Goal: Navigation & Orientation: Find specific page/section

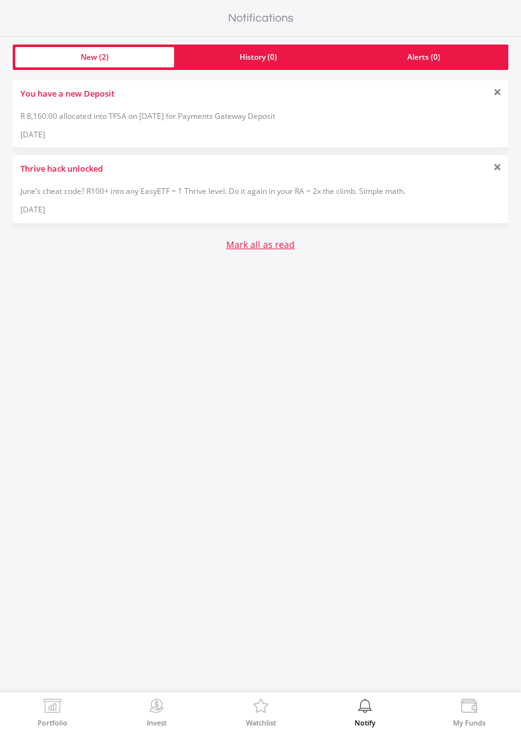
click at [74, 190] on div "June’s cheat code? R100+ into any EasyETF = 1 Thrive level. Do it again in your…" at bounding box center [260, 191] width 481 height 11
click at [502, 162] on div "Thrive hack unlocked June’s cheat code? R100+ into any EasyETF = 1 Thrive level…" at bounding box center [261, 188] width 496 height 67
click at [285, 249] on link "Mark all as read" at bounding box center [260, 244] width 69 height 13
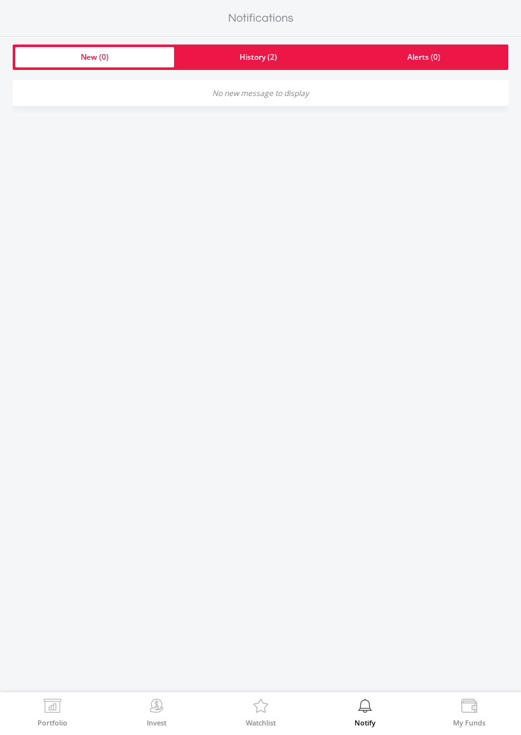
click at [38, 712] on link "Portfolio" at bounding box center [53, 712] width 30 height 27
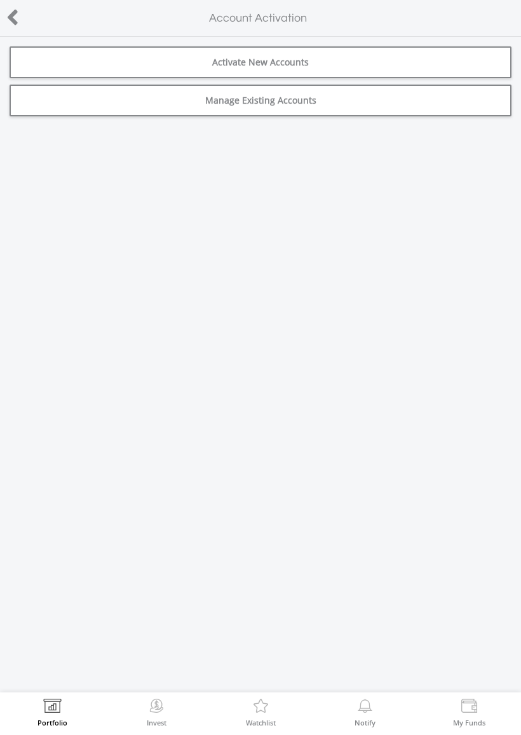
click at [12, 11] on icon at bounding box center [12, 17] width 13 height 25
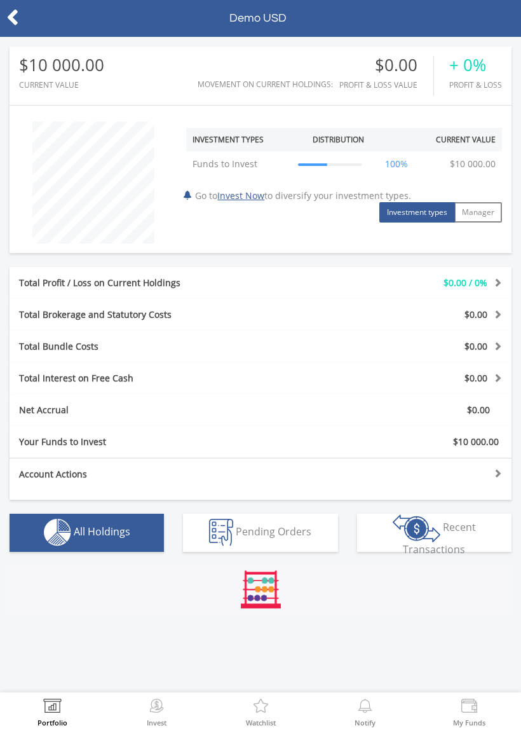
scroll to position [122, 168]
click at [10, 21] on icon at bounding box center [12, 17] width 13 height 25
